Goal: Transaction & Acquisition: Purchase product/service

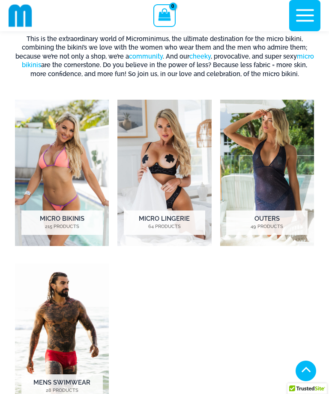
scroll to position [258, 0]
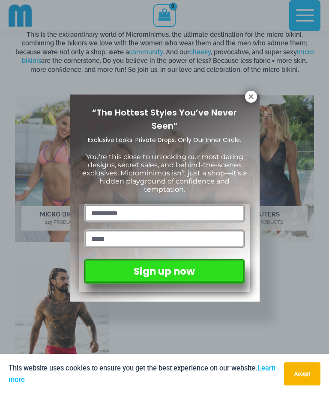
click at [251, 95] on icon at bounding box center [251, 97] width 8 height 8
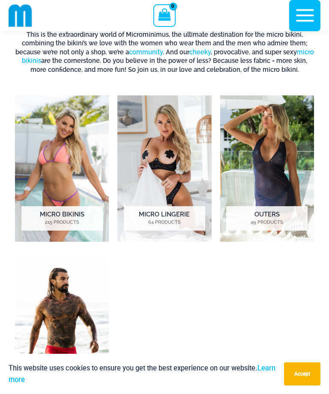
click at [198, 181] on img "Visit product category Micro Lingerie" at bounding box center [164, 168] width 94 height 146
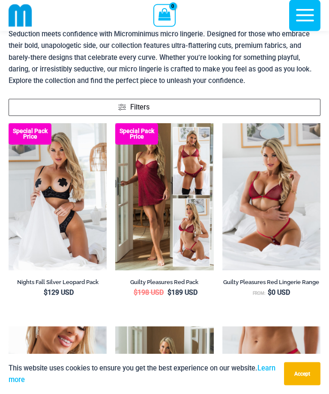
scroll to position [40, 0]
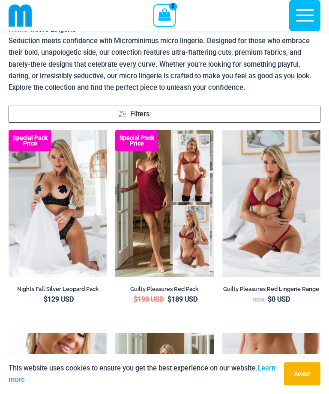
click at [9, 130] on img at bounding box center [9, 130] width 0 height 0
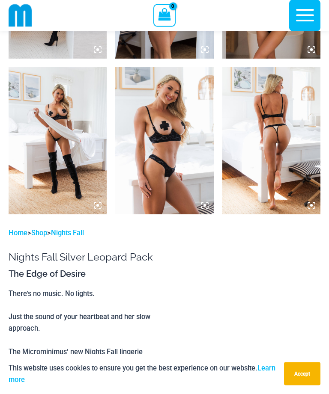
scroll to position [1086, 0]
click at [281, 185] on img at bounding box center [271, 140] width 98 height 147
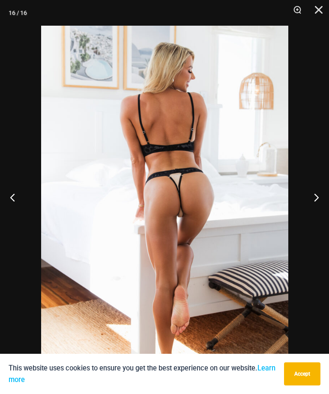
click at [323, 202] on button "Next" at bounding box center [313, 197] width 32 height 43
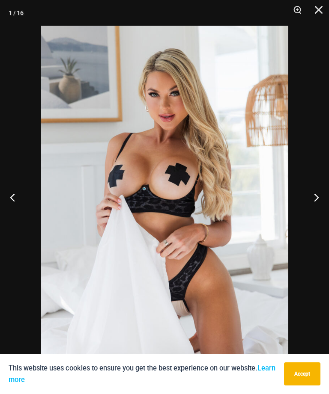
click at [315, 202] on button "Next" at bounding box center [313, 197] width 32 height 43
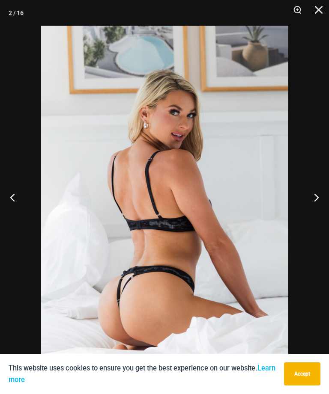
click at [313, 202] on button "Next" at bounding box center [313, 197] width 32 height 43
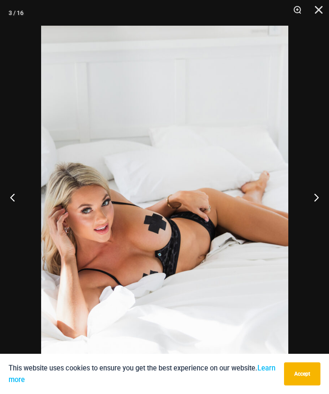
click at [311, 202] on button "Next" at bounding box center [313, 197] width 32 height 43
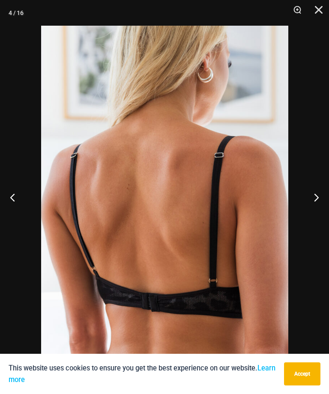
click at [311, 201] on button "Next" at bounding box center [313, 197] width 32 height 43
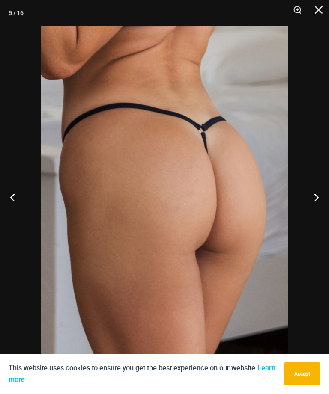
click at [311, 201] on button "Next" at bounding box center [313, 197] width 32 height 43
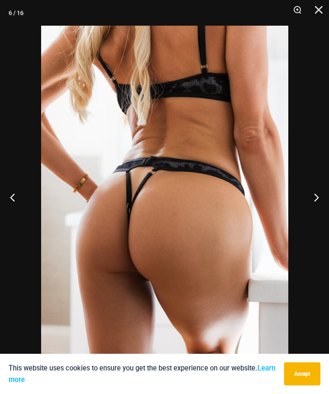
click at [310, 201] on button "Next" at bounding box center [313, 197] width 32 height 43
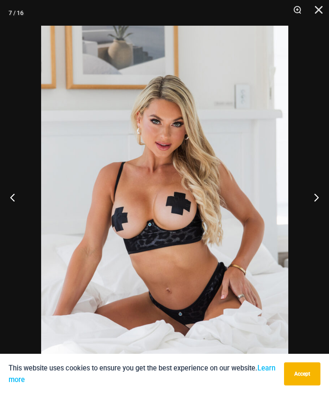
click at [309, 202] on button "Next" at bounding box center [313, 197] width 32 height 43
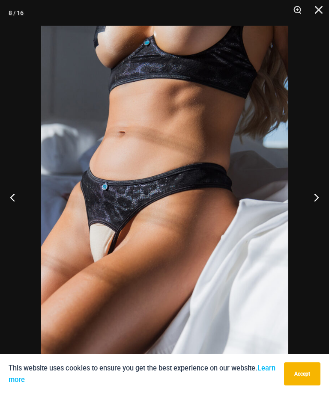
click at [309, 202] on button "Next" at bounding box center [313, 197] width 32 height 43
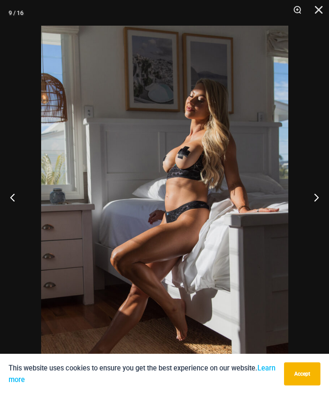
click at [309, 202] on button "Next" at bounding box center [313, 197] width 32 height 43
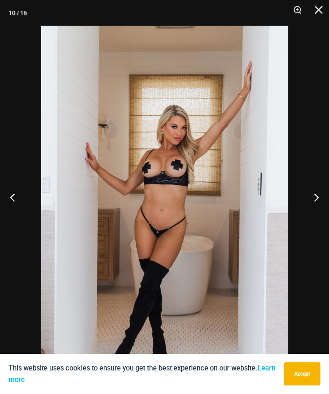
click at [309, 202] on button "Next" at bounding box center [313, 197] width 32 height 43
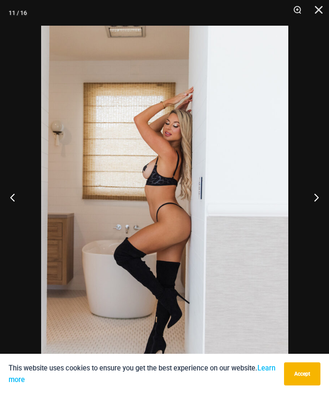
click at [309, 202] on button "Next" at bounding box center [313, 197] width 32 height 43
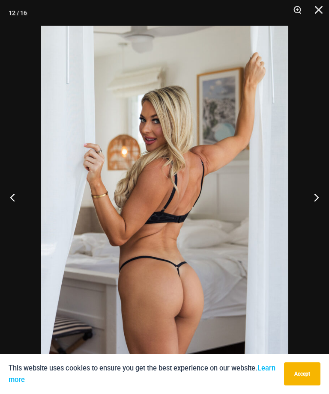
click at [309, 202] on button "Next" at bounding box center [313, 197] width 32 height 43
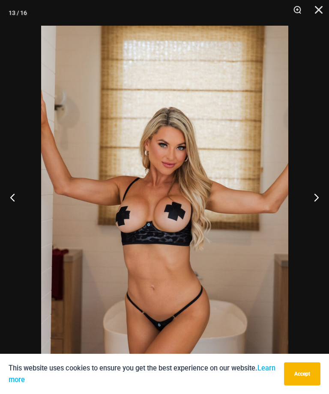
click at [308, 202] on button "Next" at bounding box center [313, 197] width 32 height 43
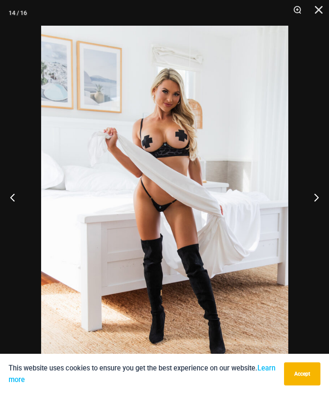
click at [308, 202] on button "Next" at bounding box center [313, 197] width 32 height 43
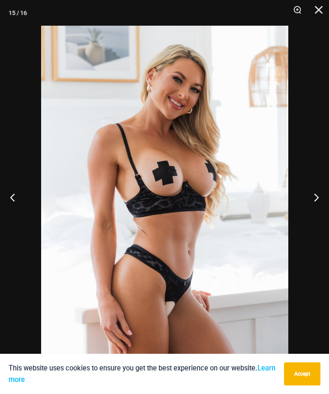
click at [309, 200] on button "Next" at bounding box center [313, 197] width 32 height 43
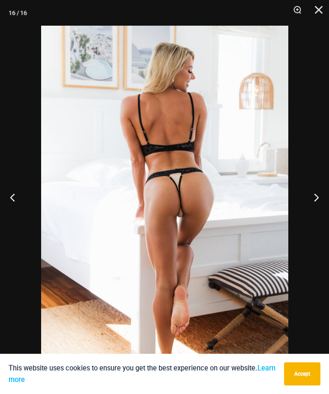
click at [309, 199] on button "Next" at bounding box center [313, 197] width 32 height 43
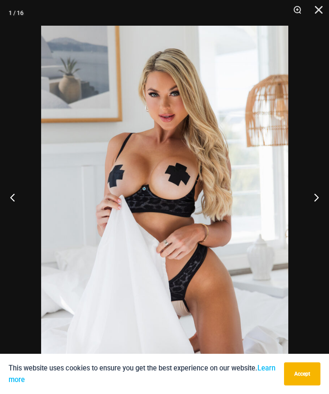
click at [308, 198] on button "Next" at bounding box center [313, 197] width 32 height 43
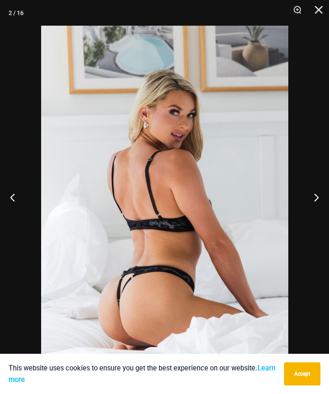
click at [307, 198] on button "Next" at bounding box center [313, 197] width 32 height 43
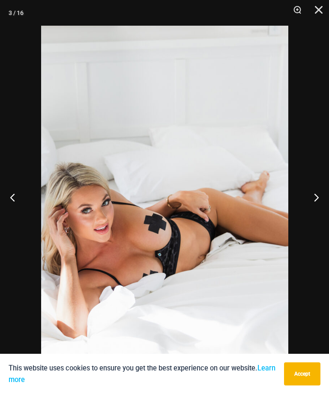
click at [307, 197] on button "Next" at bounding box center [313, 197] width 32 height 43
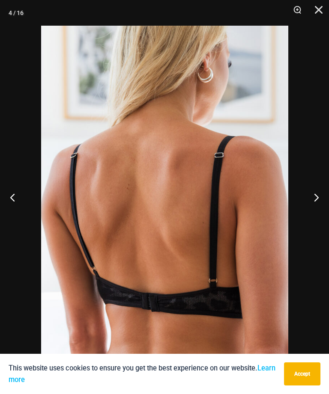
click at [307, 198] on button "Next" at bounding box center [313, 197] width 32 height 43
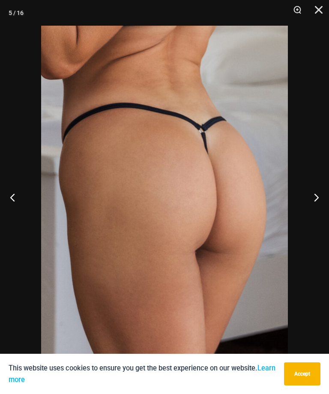
click at [307, 197] on button "Next" at bounding box center [313, 197] width 32 height 43
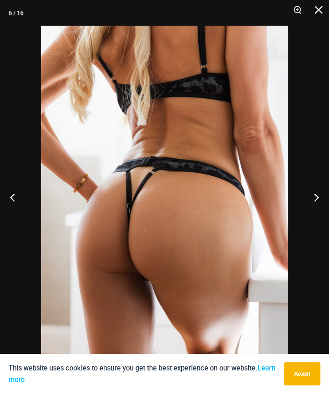
click at [309, 197] on button "Next" at bounding box center [313, 197] width 32 height 43
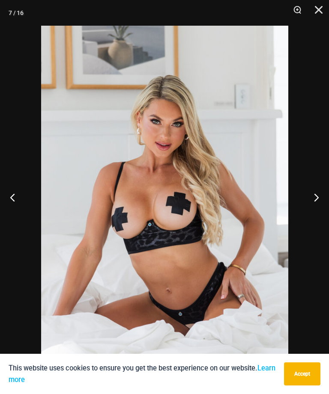
click at [308, 196] on button "Next" at bounding box center [313, 197] width 32 height 43
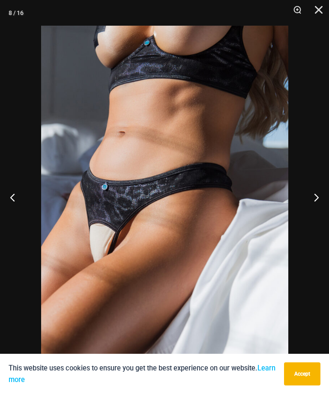
click at [307, 195] on button "Next" at bounding box center [313, 197] width 32 height 43
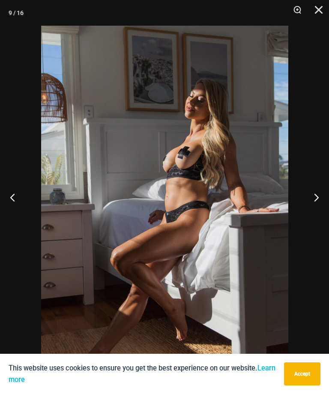
click at [315, 17] on button "Close" at bounding box center [315, 13] width 21 height 26
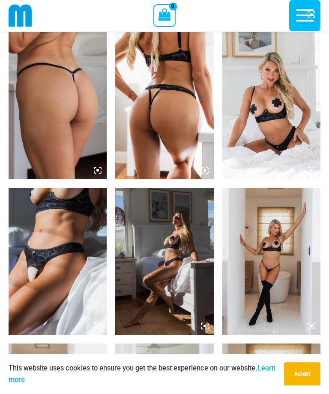
scroll to position [653, 0]
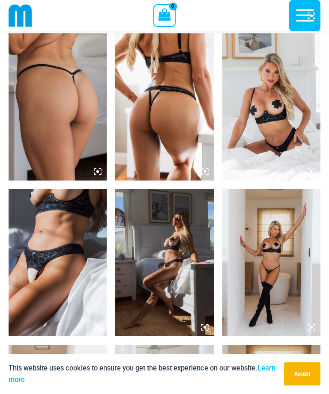
click at [307, 12] on icon at bounding box center [311, 16] width 8 height 8
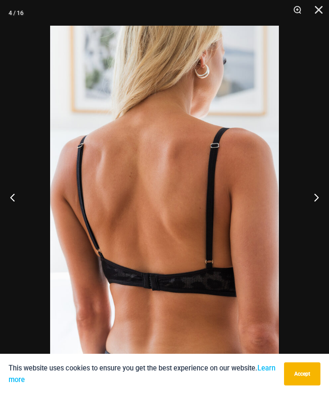
click at [317, 7] on button "Close" at bounding box center [315, 13] width 21 height 26
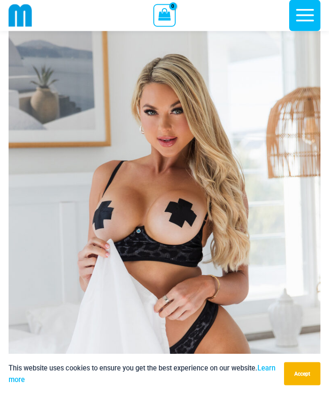
scroll to position [0, 0]
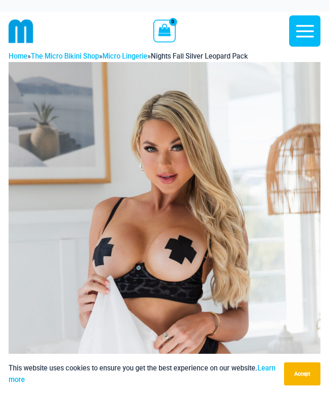
click at [134, 55] on link "Micro Lingerie" at bounding box center [124, 56] width 45 height 8
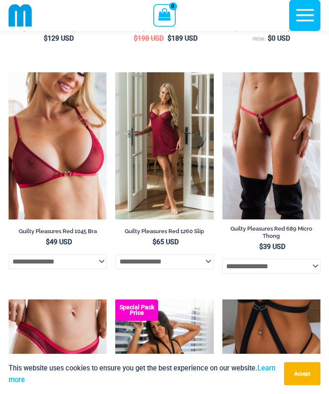
scroll to position [301, 0]
click at [222, 72] on img at bounding box center [222, 72] width 0 height 0
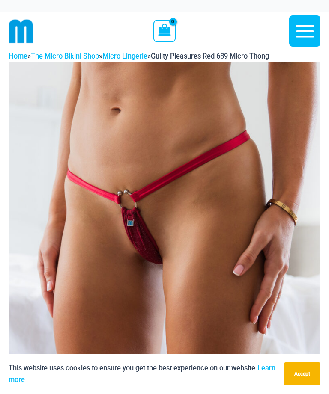
click at [80, 48] on div at bounding box center [77, 31] width 136 height 39
click at [73, 56] on link "The Micro Bikini Shop" at bounding box center [65, 56] width 68 height 8
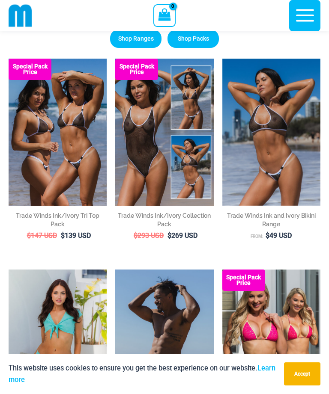
scroll to position [68, 0]
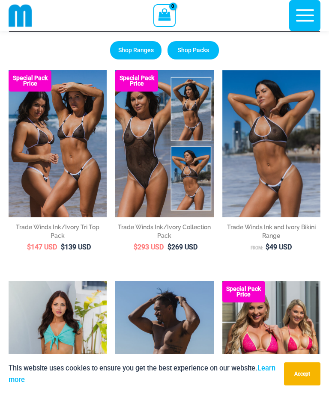
click at [115, 70] on img at bounding box center [115, 70] width 0 height 0
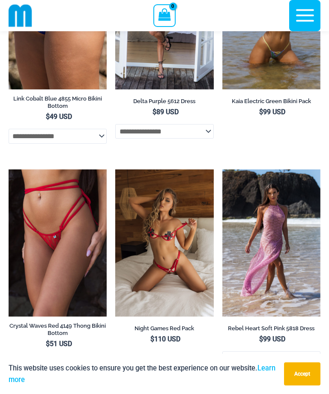
scroll to position [4614, 0]
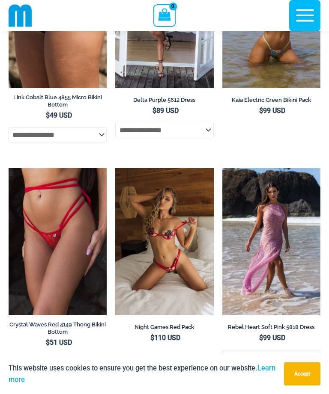
click at [115, 168] on img at bounding box center [115, 168] width 0 height 0
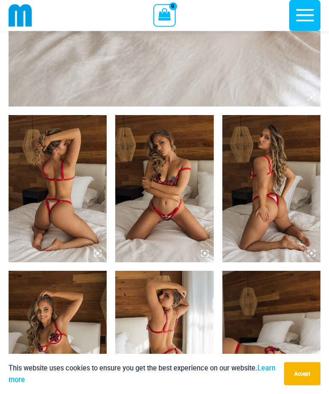
scroll to position [414, 0]
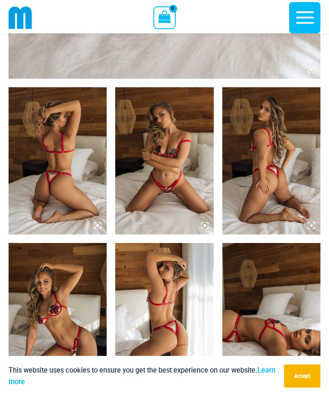
click at [47, 204] on img at bounding box center [58, 158] width 98 height 147
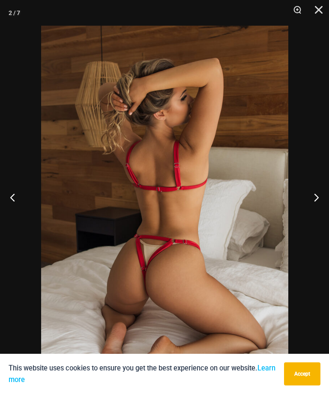
click at [315, 204] on button "Next" at bounding box center [313, 197] width 32 height 43
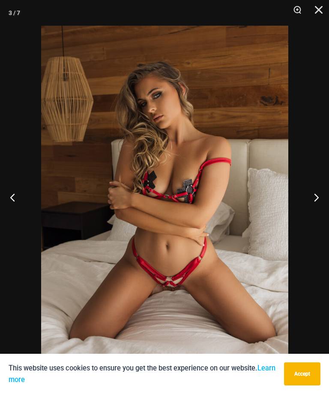
click at [312, 203] on button "Next" at bounding box center [313, 197] width 32 height 43
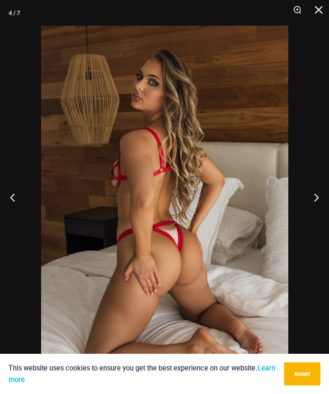
click at [310, 205] on button "Next" at bounding box center [313, 197] width 32 height 43
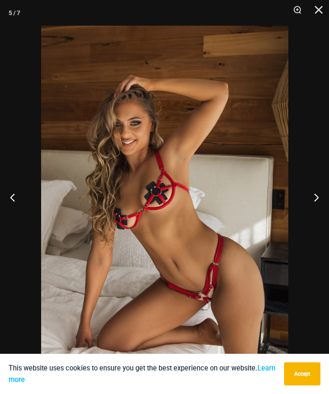
click at [309, 210] on button "Next" at bounding box center [313, 197] width 32 height 43
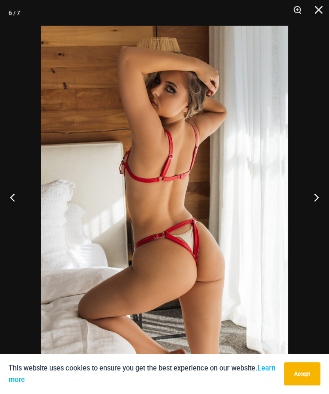
click at [307, 210] on button "Next" at bounding box center [313, 197] width 32 height 43
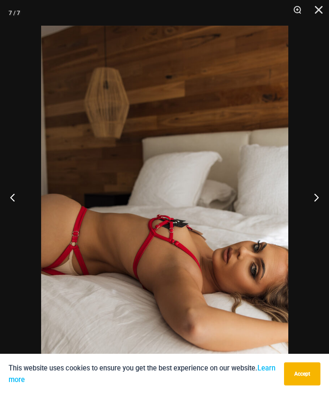
click at [305, 213] on button "Next" at bounding box center [313, 197] width 32 height 43
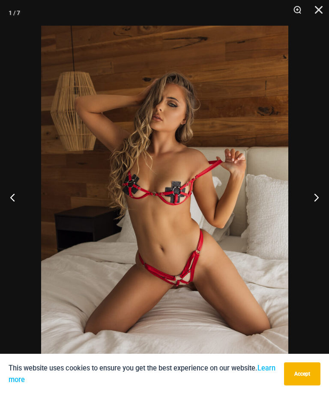
click at [305, 213] on button "Next" at bounding box center [313, 197] width 32 height 43
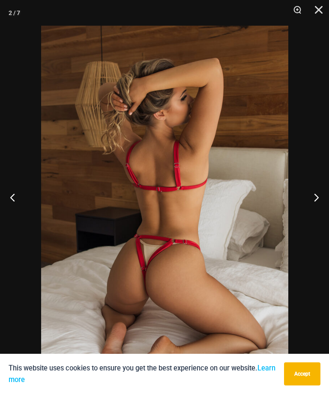
click at [304, 214] on button "Next" at bounding box center [313, 197] width 32 height 43
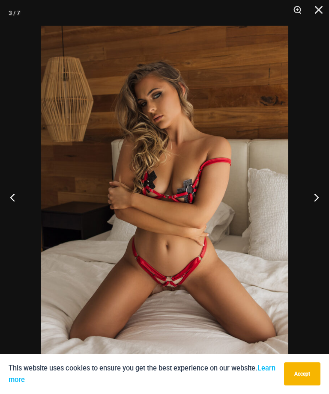
click at [304, 216] on button "Next" at bounding box center [313, 197] width 32 height 43
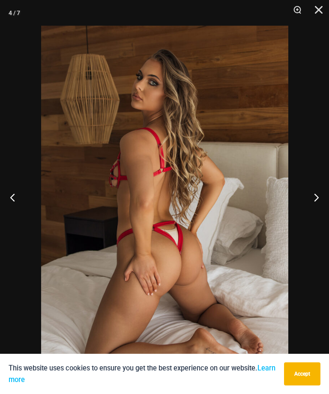
click at [303, 216] on button "Next" at bounding box center [313, 197] width 32 height 43
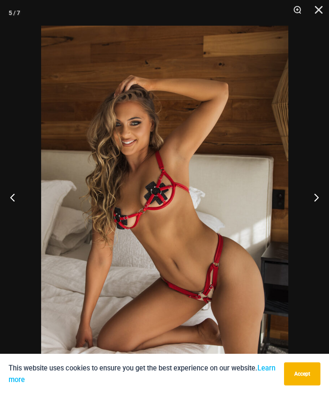
click at [302, 217] on button "Next" at bounding box center [313, 197] width 32 height 43
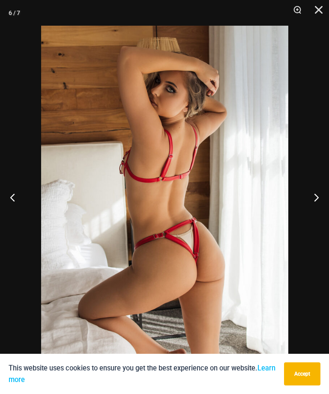
click at [300, 219] on button "Next" at bounding box center [313, 197] width 32 height 43
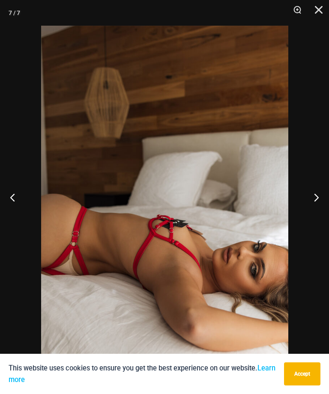
click at [300, 219] on button "Next" at bounding box center [313, 197] width 32 height 43
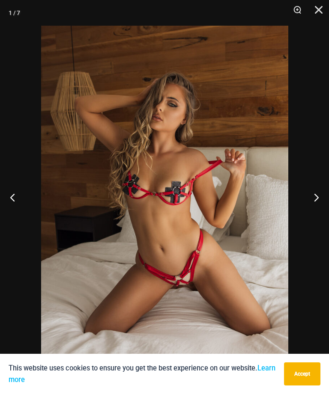
click at [299, 219] on button "Next" at bounding box center [313, 197] width 32 height 43
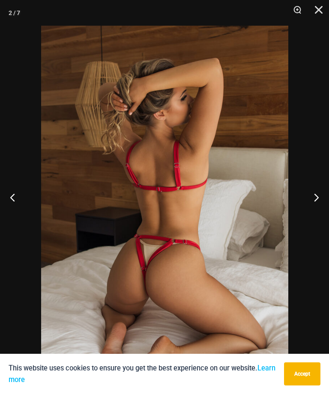
click at [299, 217] on button "Next" at bounding box center [313, 197] width 32 height 43
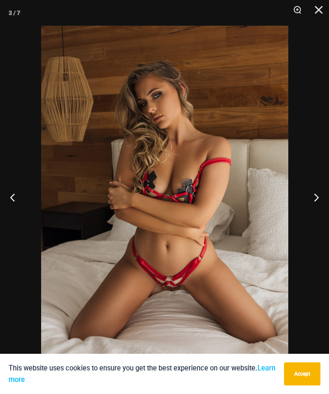
click at [299, 219] on button "Next" at bounding box center [313, 197] width 32 height 43
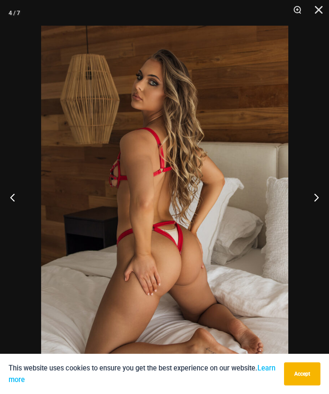
click at [297, 215] on button "Next" at bounding box center [313, 197] width 32 height 43
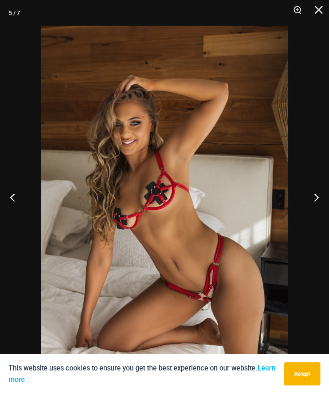
click at [315, 20] on button "Close" at bounding box center [315, 13] width 21 height 26
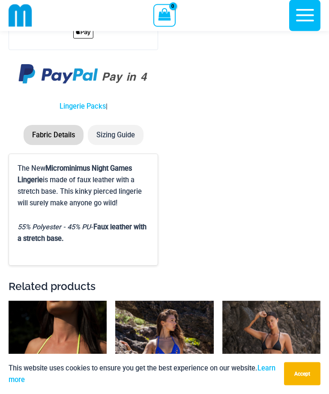
scroll to position [2160, 0]
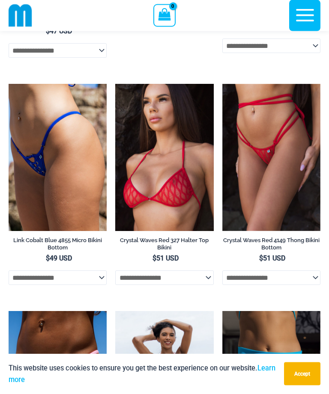
scroll to position [2596, 0]
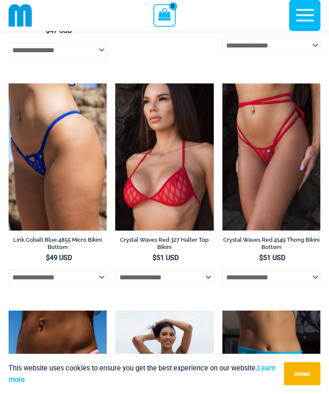
click at [222, 84] on img at bounding box center [222, 84] width 0 height 0
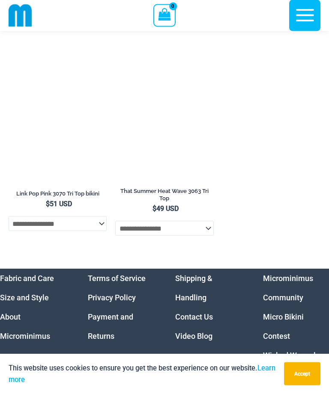
scroll to position [3778, 0]
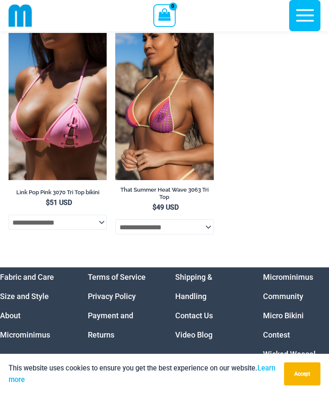
click at [115, 33] on img at bounding box center [115, 33] width 0 height 0
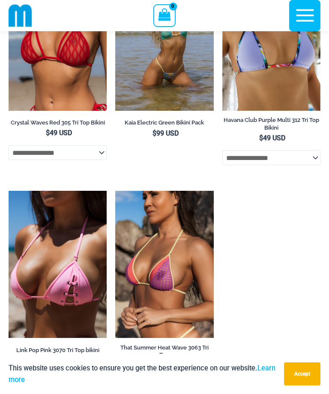
scroll to position [3620, 0]
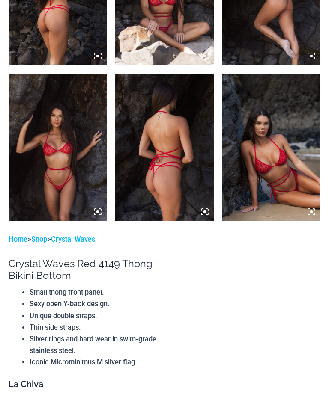
scroll to position [614, 0]
click at [281, 184] on img at bounding box center [271, 147] width 98 height 147
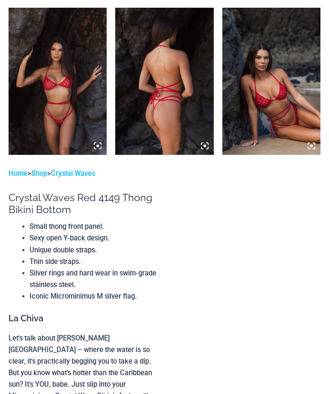
scroll to position [672, 0]
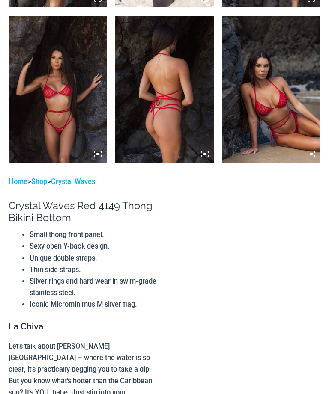
click at [40, 142] on img at bounding box center [58, 89] width 98 height 147
click at [45, 132] on img at bounding box center [58, 89] width 98 height 147
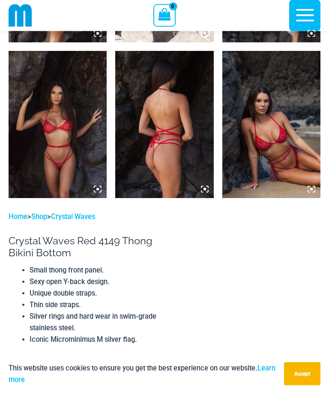
scroll to position [641, 0]
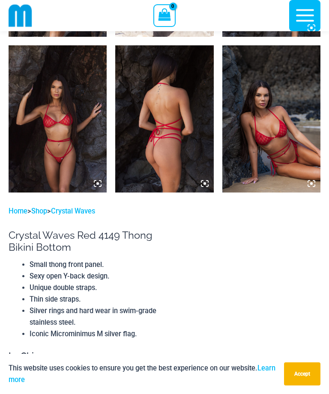
click at [260, 160] on img at bounding box center [271, 118] width 98 height 147
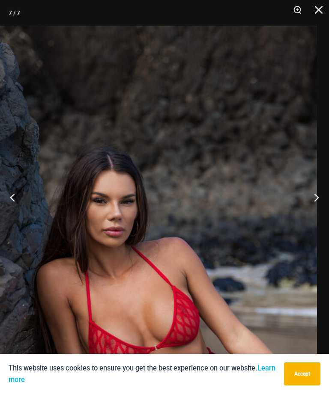
click at [323, 18] on button "Close" at bounding box center [315, 13] width 21 height 26
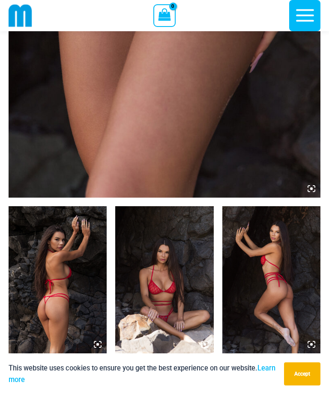
scroll to position [323, 0]
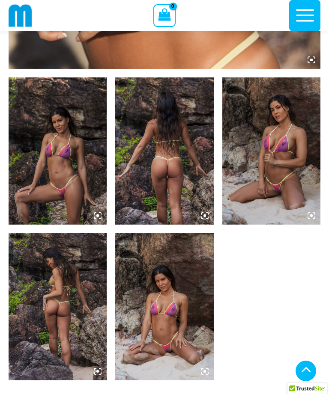
scroll to position [556, 0]
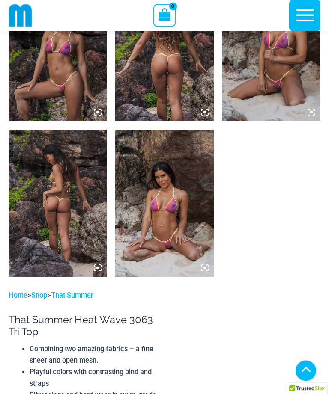
click at [198, 163] on img at bounding box center [164, 203] width 98 height 147
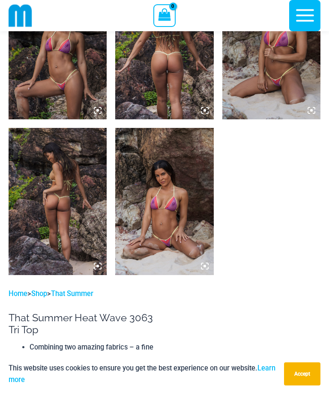
click at [199, 175] on img at bounding box center [164, 201] width 98 height 147
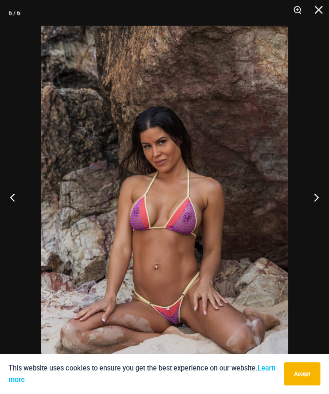
click at [305, 206] on button "Next" at bounding box center [313, 197] width 32 height 43
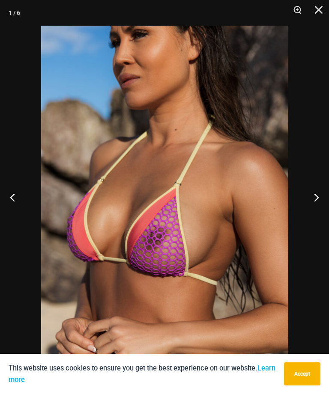
click at [304, 208] on button "Next" at bounding box center [313, 197] width 32 height 43
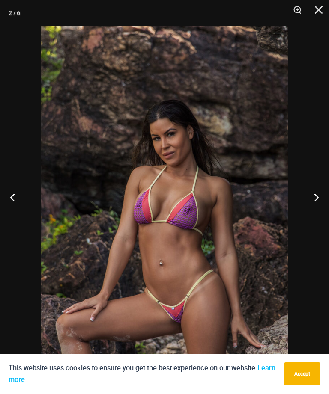
click at [305, 207] on button "Next" at bounding box center [313, 197] width 32 height 43
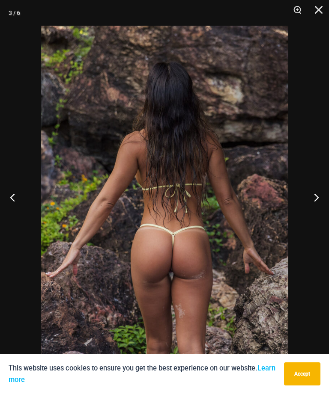
click at [306, 208] on button "Next" at bounding box center [313, 197] width 32 height 43
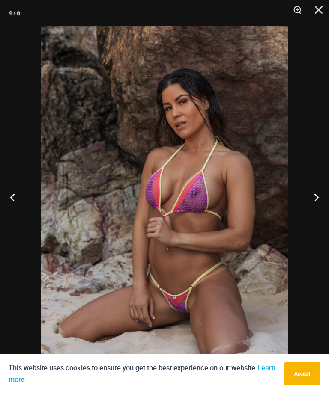
click at [307, 208] on button "Next" at bounding box center [313, 197] width 32 height 43
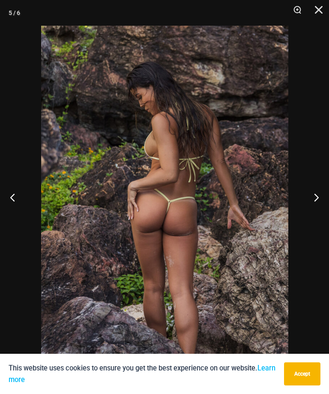
click at [316, 16] on button "Close" at bounding box center [315, 13] width 21 height 26
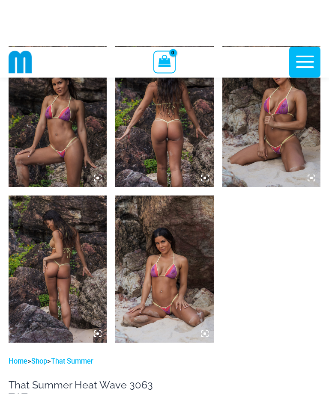
scroll to position [438, 0]
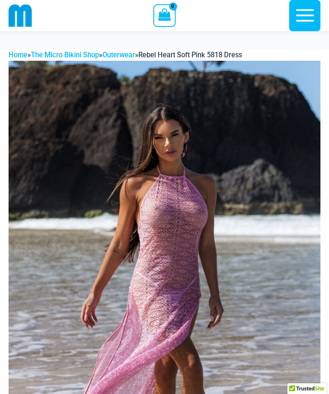
scroll to position [465, 0]
